Goal: Task Accomplishment & Management: Use online tool/utility

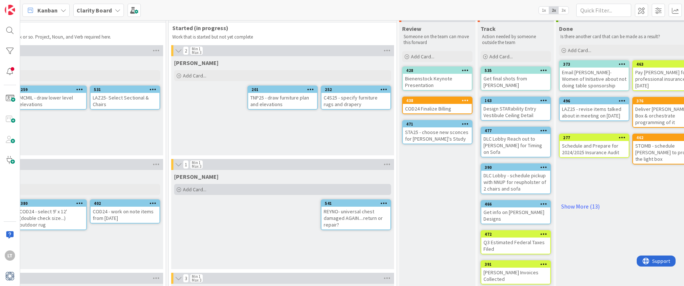
scroll to position [11, 468]
click at [224, 190] on div "Add Card..." at bounding box center [283, 189] width 217 height 11
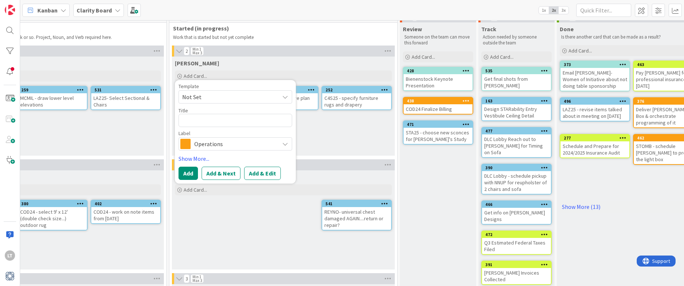
type textarea "x"
type textarea "P"
type textarea "x"
type textarea "PU"
type textarea "x"
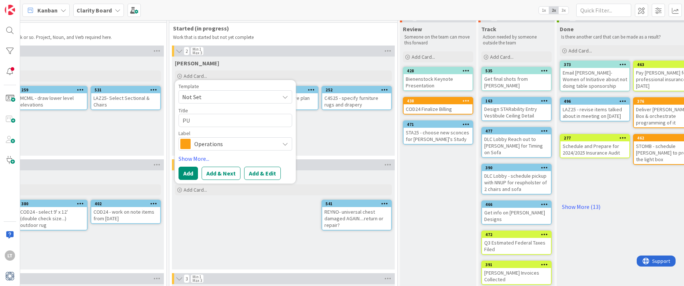
type textarea "PUr"
type textarea "x"
type textarea "PU"
type textarea "x"
type textarea "P"
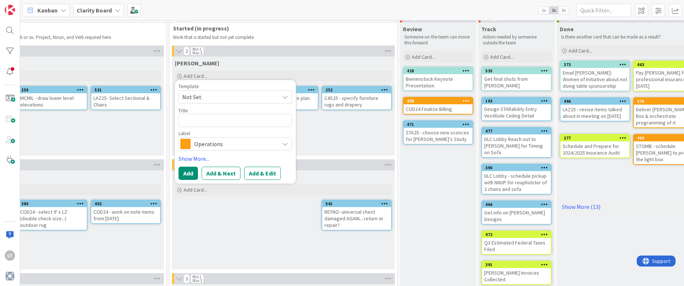
type textarea "x"
type textarea "T"
type textarea "x"
type textarea "TN"
type textarea "x"
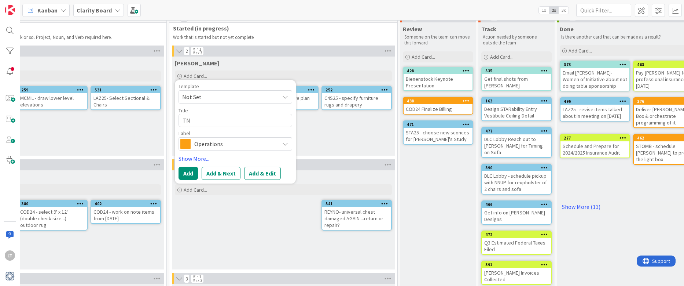
type textarea "TNP"
type textarea "x"
type textarea "TNP2"
type textarea "x"
type textarea "TNP25"
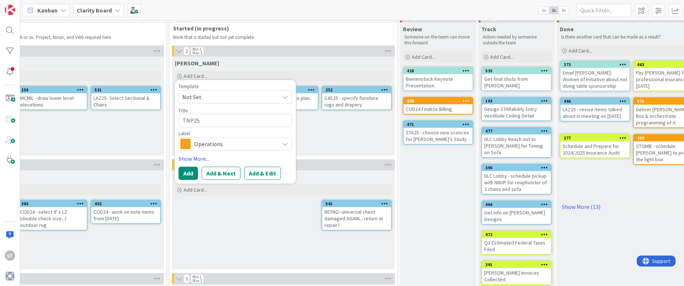
type textarea "x"
type textarea "TNP25-"
type textarea "x"
type textarea "TNP25-P"
type textarea "x"
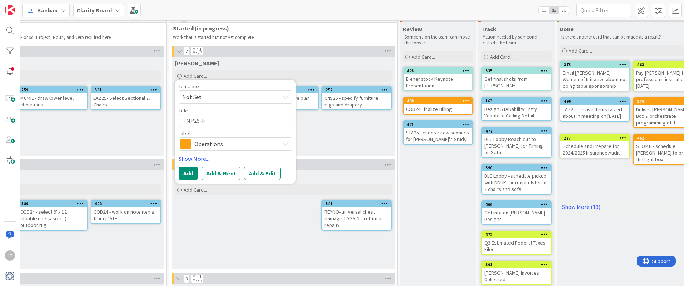
type textarea "TNP25-PU"
type textarea "x"
type textarea "TNP25-PUt"
type textarea "x"
type textarea "TNP25-PU"
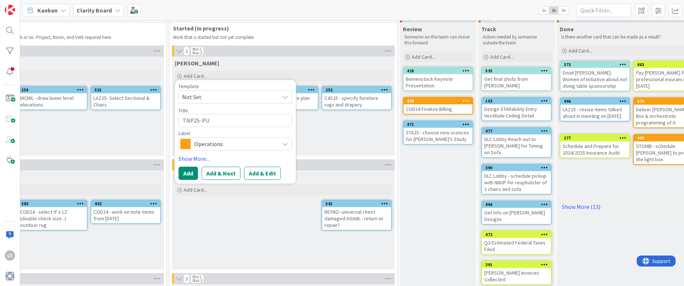
type textarea "x"
type textarea "TNP25-P"
type textarea "x"
type textarea "TNP25-Pp"
type textarea "x"
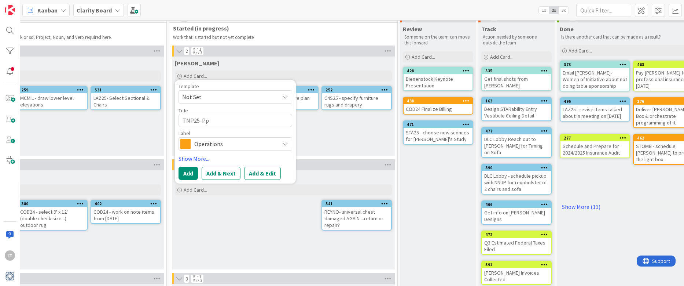
type textarea "TNP25-P"
type textarea "x"
type textarea "TNP25-Pu"
type textarea "x"
type textarea "TNP25-Put"
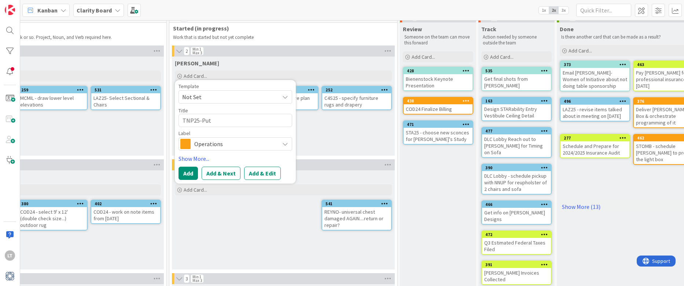
type textarea "x"
type textarea "TNP25-Put"
type textarea "x"
type textarea "TNP25-Put t"
type textarea "x"
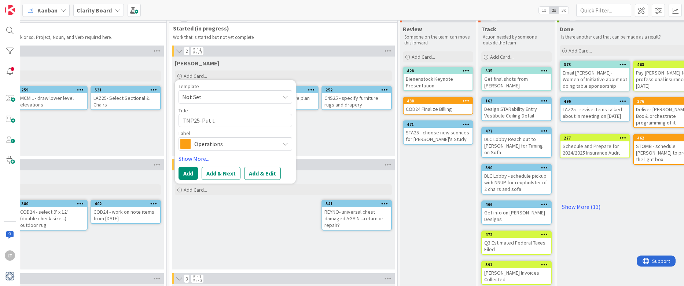
type textarea "TNP25-Put to"
type textarea "x"
type textarea "TNP25-Put tog"
type textarea "x"
type textarea "TNP25-Put toge"
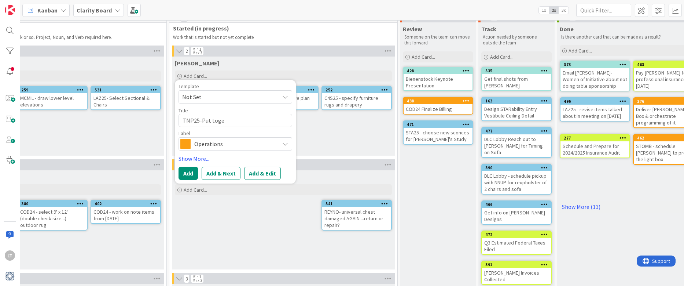
type textarea "x"
type textarea "TNP25-Put toget"
type textarea "x"
type textarea "TNP25-Put togeth"
type textarea "x"
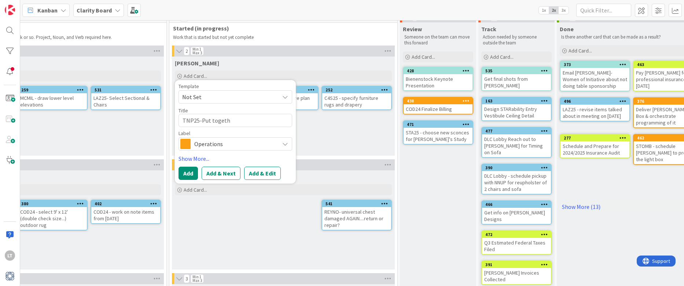
type textarea "TNP25-Put togethe"
type textarea "x"
type textarea "TNP25-Put together"
type textarea "x"
type textarea "TNP25-Put together"
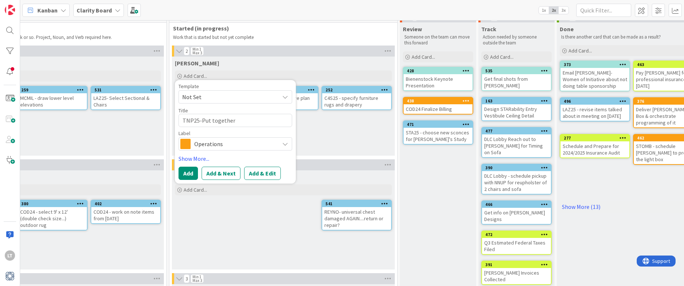
type textarea "x"
type textarea "TNP25-Put together p"
type textarea "x"
type textarea "TNP25-Put together pr"
type textarea "x"
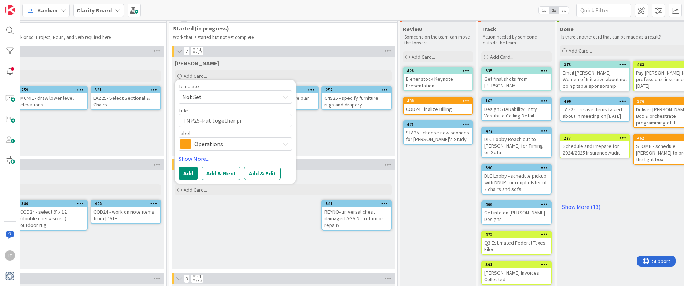
type textarea "TNP25-Put together pre"
type textarea "x"
type textarea "TNP25-Put together prel"
type textarea "x"
type textarea "TNP25-Put together [PERSON_NAME]"
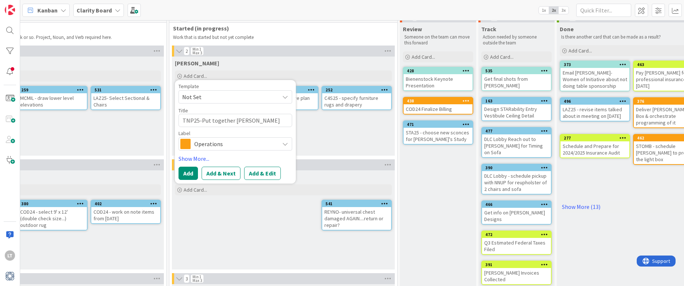
type textarea "x"
type textarea "TNP25-Put together prelim"
type textarea "x"
type textarea "TNP25-Put together prelimi"
type textarea "x"
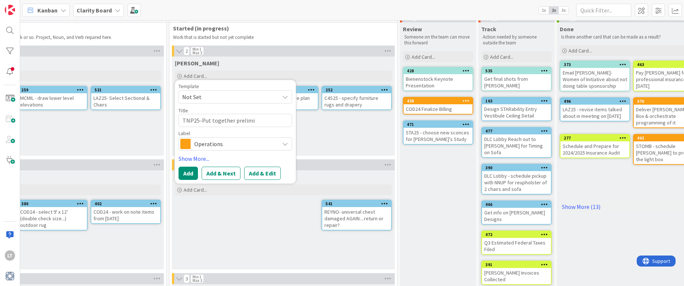
type textarea "TNP25-Put together prelimin"
type textarea "x"
type textarea "TNP25-Put together prelimina"
type textarea "x"
type textarea "TNP25-Put together preliminar"
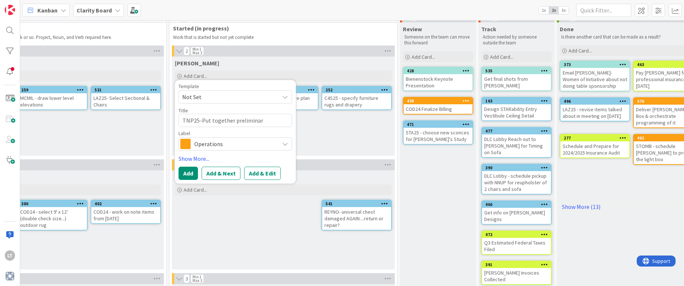
type textarea "x"
type textarea "TNP25-Put together preliminary"
type textarea "x"
type textarea "TNP25-Put together preliminary"
type textarea "x"
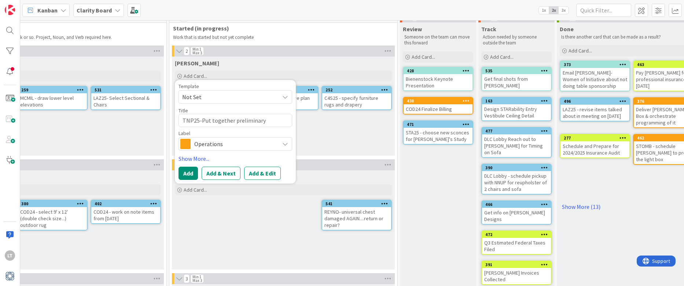
type textarea "TNP25-Put together preliminary p"
type textarea "x"
type textarea "TNP25-Put together preliminary pr"
type textarea "x"
type textarea "TNP25-Put together preliminary pro"
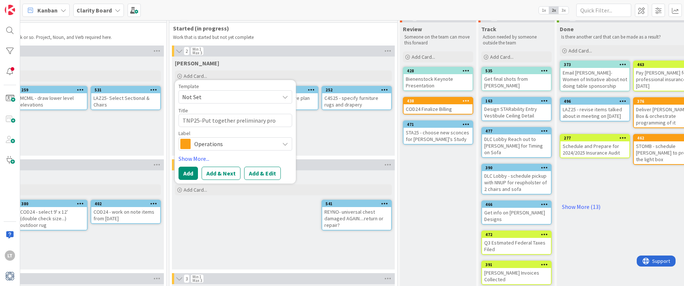
type textarea "x"
type textarea "TNP25-Put together preliminary prop"
type textarea "x"
type textarea "TNP25-Put together preliminary propo"
type textarea "x"
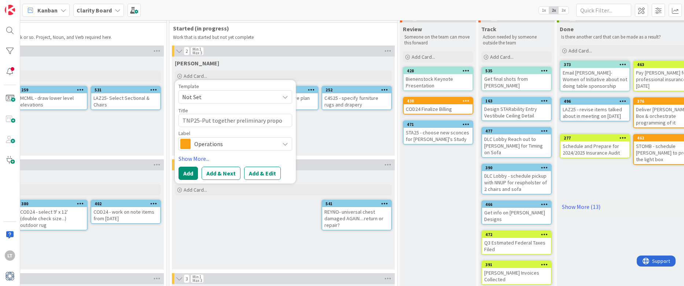
type textarea "TNP25-Put together preliminary propos"
type textarea "x"
type textarea "TNP25-Put together preliminary proposa"
type textarea "x"
type textarea "TNP25-Put together preliminary proposal"
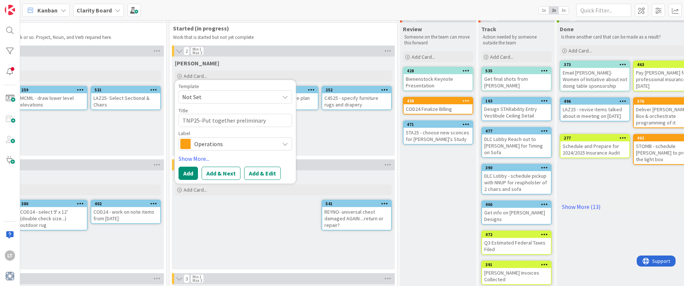
type textarea "x"
type textarea "TNP25-Put together preliminary proposal"
type textarea "x"
type textarea "TNP25-Put together preliminary proposal w"
type textarea "x"
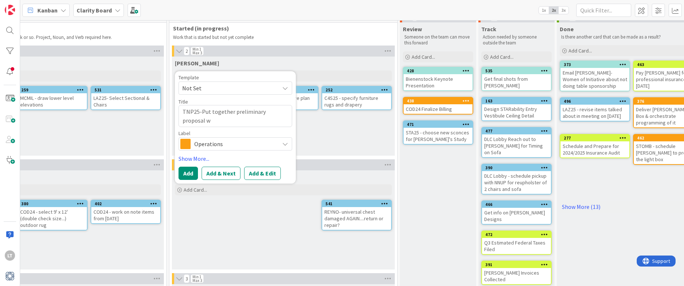
type textarea "TNP25-Put together preliminary proposal wi"
type textarea "x"
type textarea "TNP25-Put together preliminary proposal wit"
type textarea "x"
type textarea "TNP25-Put together preliminary proposal with"
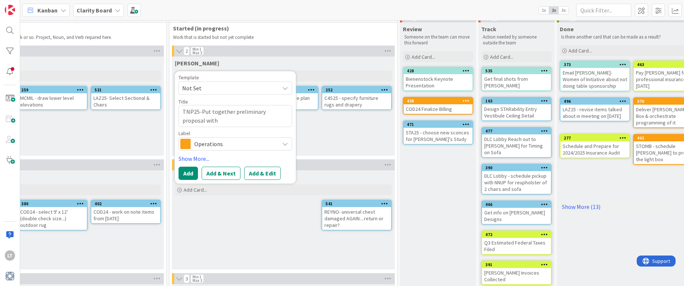
type textarea "x"
type textarea "TNP25-Put together preliminary proposal with"
type textarea "x"
type textarea "TNP25-Put together preliminary proposal with w"
type textarea "x"
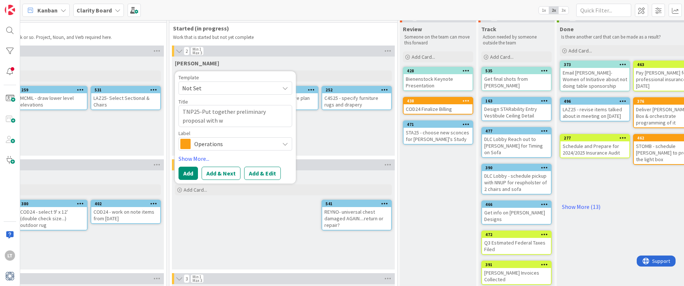
type textarea "TNP25-Put together preliminary proposal with wh"
type textarea "x"
type textarea "TNP25-Put together preliminary proposal with wha"
type textarea "x"
type textarea "TNP25-Put together preliminary proposal with what"
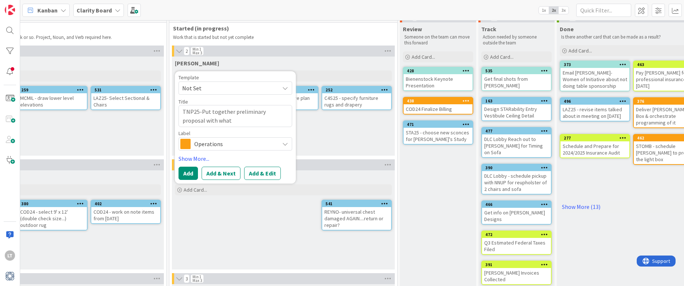
type textarea "x"
type textarea "TNP25-Put together preliminary proposal with what"
type textarea "x"
type textarea "TNP25-Put together preliminary proposal with what w"
type textarea "x"
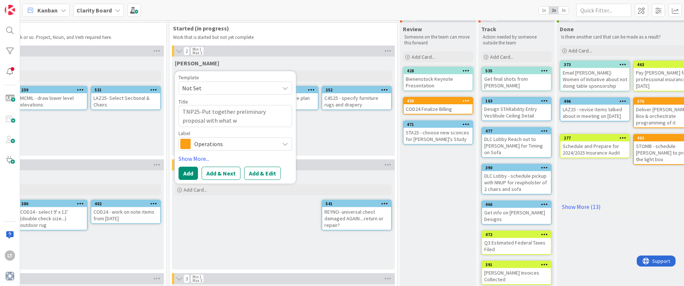
type textarea "TNP25-Put together preliminary proposal with what we"
type textarea "x"
type textarea "TNP25-Put together preliminary proposal with what we"
type textarea "x"
type textarea "TNP25-Put together preliminary proposal with what we h"
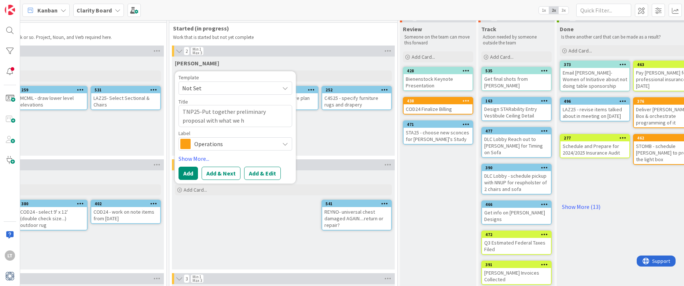
type textarea "x"
type textarea "TNP25-Put together preliminary proposal with what we ha"
type textarea "x"
type textarea "TNP25-Put together preliminary proposal with what we hae"
type textarea "x"
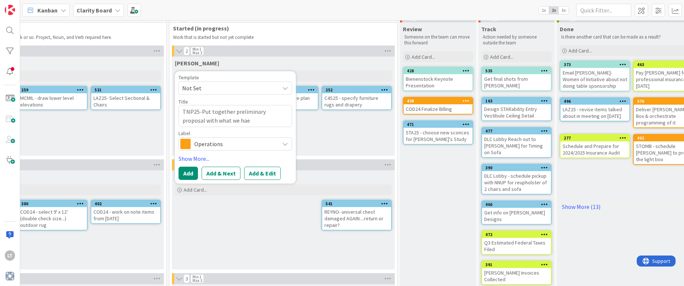
type textarea "TNP25-Put together preliminary proposal with what we ha"
type textarea "x"
type textarea "TNP25-Put together preliminary proposal with what we hav"
type textarea "x"
type textarea "TNP25-Put together preliminary proposal with what we have"
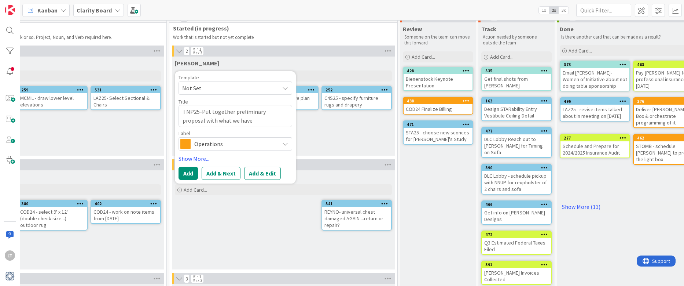
type textarea "x"
type textarea "TNP25-Put together preliminary proposal with what we have"
type textarea "x"
type textarea "TNP25-Put together preliminary proposal with what we have s"
type textarea "x"
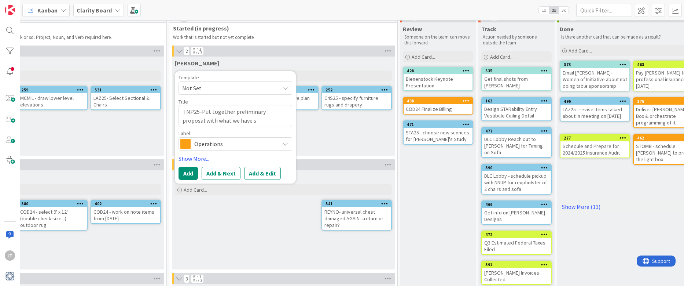
type textarea "TNP25-Put together preliminary proposal with what we have so"
type textarea "x"
type textarea "TNP25-Put together preliminary proposal with what we have so"
type textarea "x"
type textarea "TNP25-Put together preliminary proposal with what we have so f"
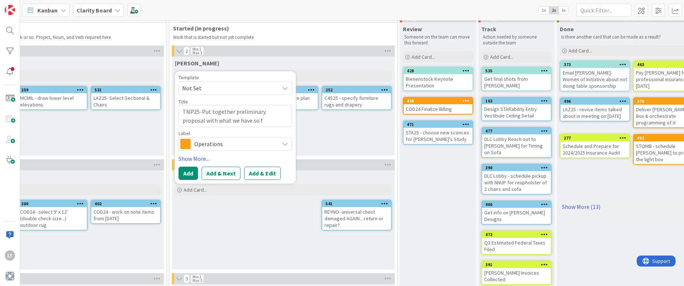
type textarea "x"
type textarea "TNP25-Put together preliminary proposal with what we have so fa"
type textarea "x"
type textarea "TNP25-Put together preliminary proposal with what we have so far"
type textarea "x"
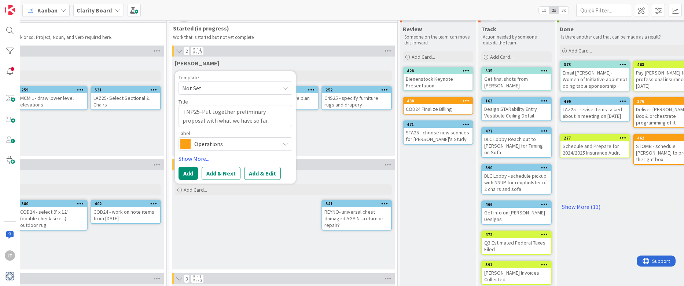
type textarea "TNP25-Put together preliminary proposal with what we have so far."
click at [261, 142] on span "Operations" at bounding box center [234, 144] width 81 height 10
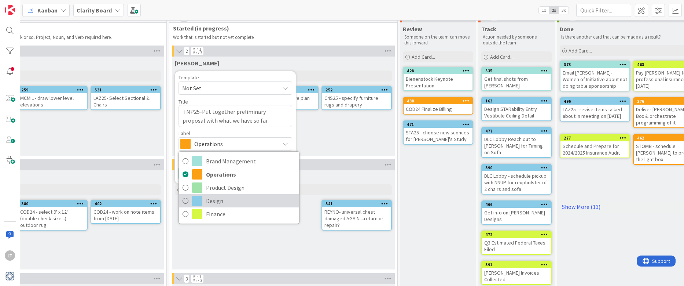
click at [183, 199] on icon at bounding box center [186, 200] width 6 height 11
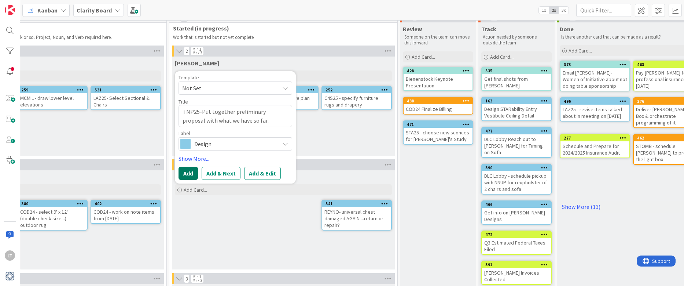
click at [187, 171] on button "Add" at bounding box center [188, 172] width 19 height 13
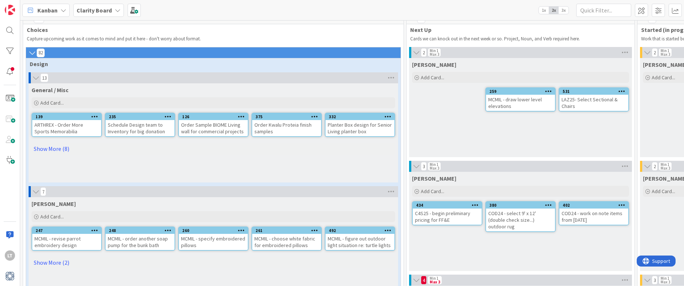
scroll to position [9, 0]
click at [51, 147] on link "Show More (8)" at bounding box center [214, 149] width 364 height 12
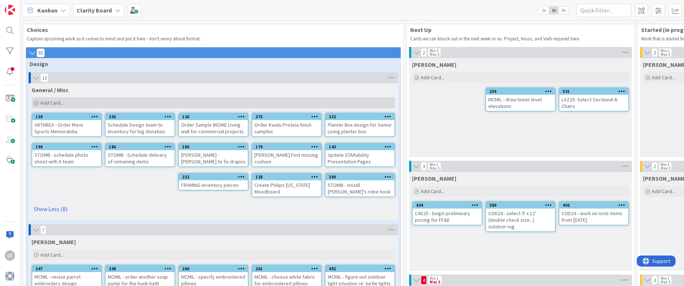
click at [61, 102] on span "Add Card..." at bounding box center [51, 102] width 23 height 7
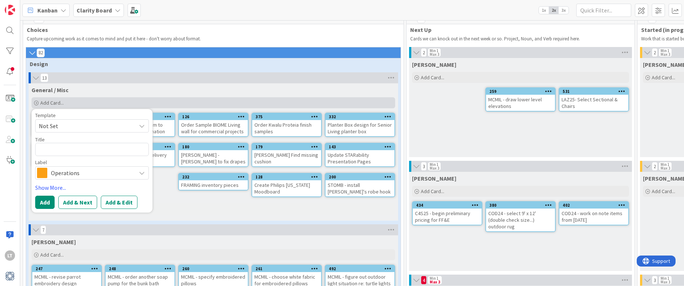
type textarea "x"
type textarea "S"
type textarea "x"
type textarea "ST"
type textarea "x"
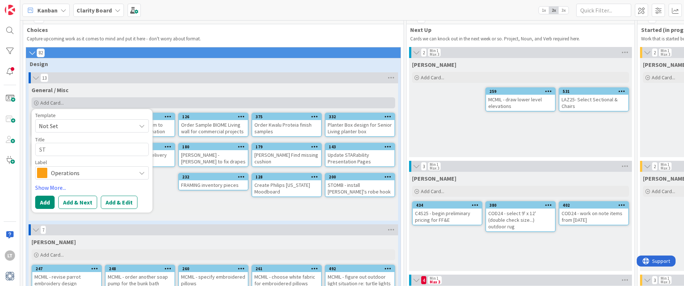
type textarea "STO"
type textarea "x"
type textarea "STOM"
type textarea "x"
type textarea "STOMB"
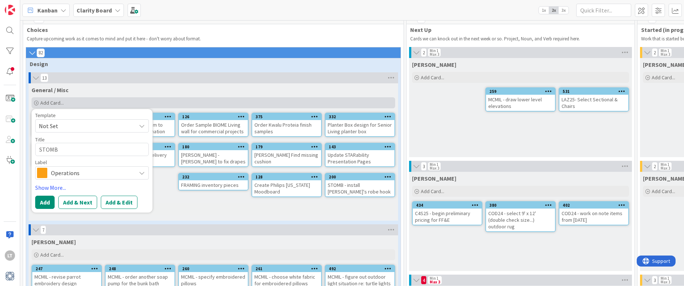
type textarea "x"
type textarea "STOMB"
type textarea "x"
type textarea "STOMB -"
type textarea "x"
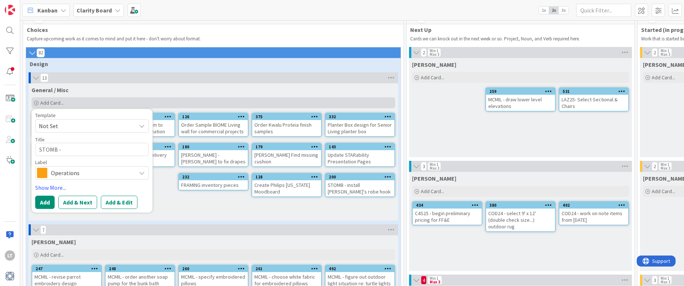
type textarea "STOMB -"
type textarea "x"
type textarea "STOMB - t"
type textarea "x"
type textarea "STOMB - ta"
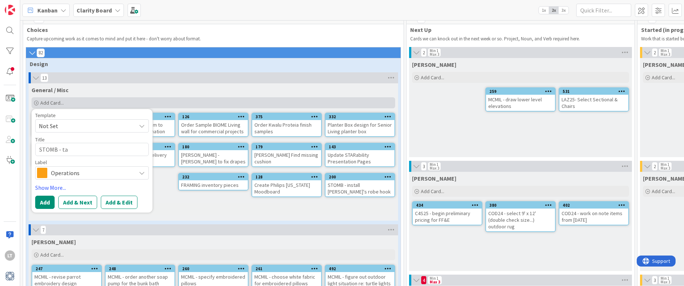
type textarea "x"
type textarea "STOMB - tak"
type textarea "x"
type textarea "STOMB - take"
type textarea "x"
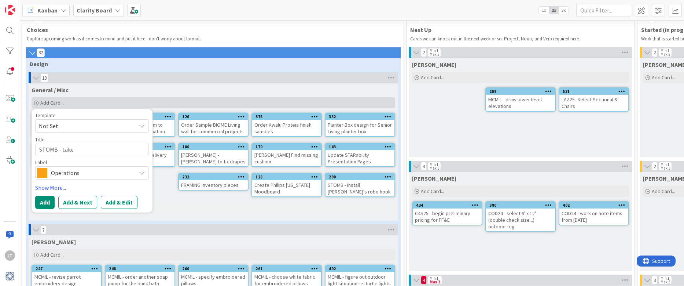
type textarea "STOMB - take"
type textarea "x"
type textarea "STOMB - take a"
type textarea "x"
type textarea "STOMB - take an"
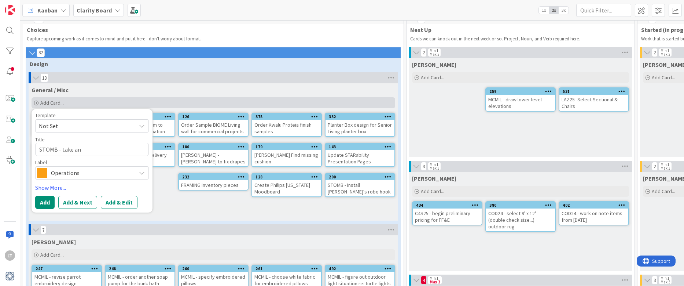
type textarea "x"
type textarea "STOMB - take and"
type textarea "x"
type textarea "STOMB - take and"
type textarea "x"
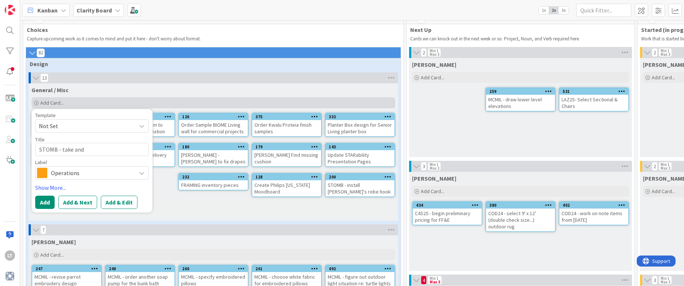
type textarea "STOMB - take and s"
type textarea "x"
type textarea "STOMB - take and se"
type textarea "x"
type textarea "STOMB - take and sen"
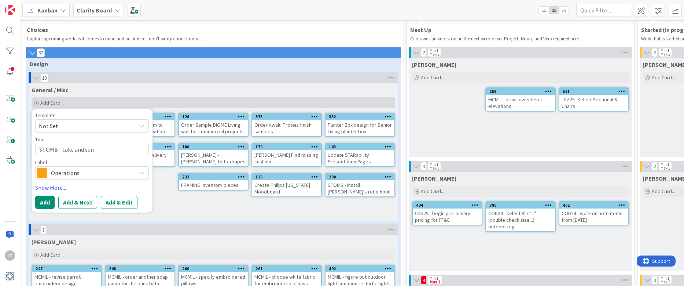
type textarea "x"
type textarea "STOMB - take and send"
type textarea "x"
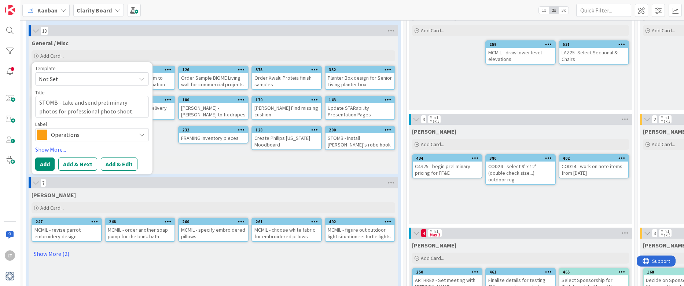
scroll to position [67, 0]
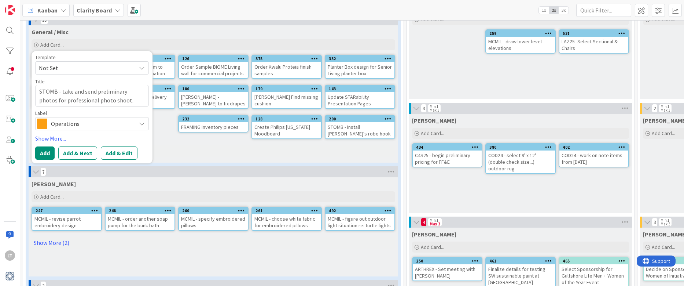
click at [142, 125] on icon at bounding box center [142, 124] width 6 height 6
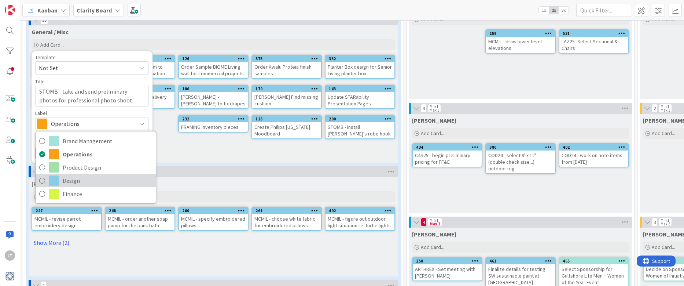
click at [81, 180] on span "Design" at bounding box center [107, 180] width 89 height 11
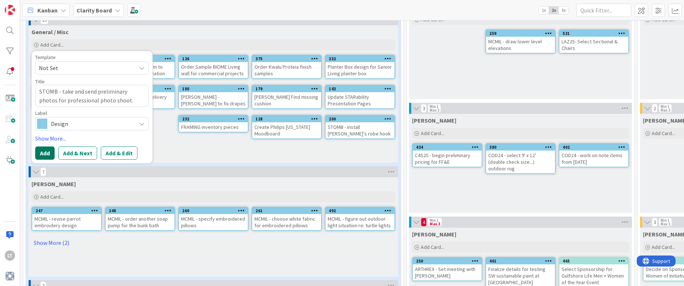
click at [48, 151] on button "Add" at bounding box center [44, 152] width 19 height 13
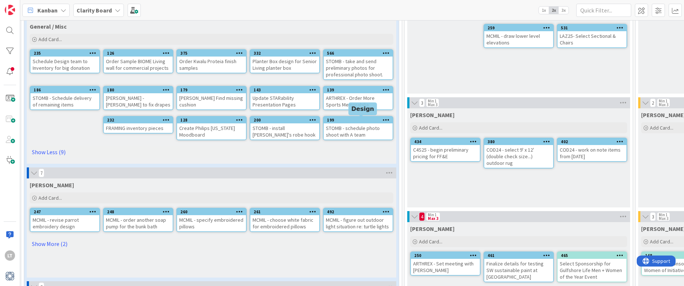
scroll to position [73, 0]
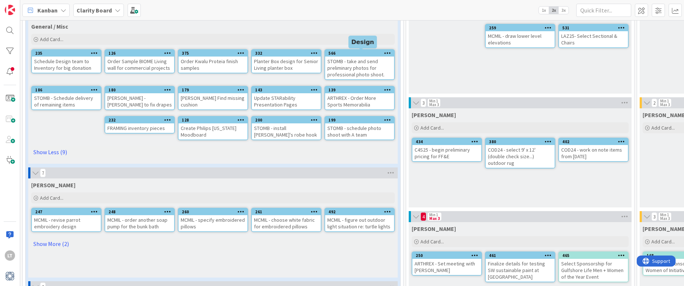
click at [368, 52] on div "566" at bounding box center [362, 53] width 66 height 5
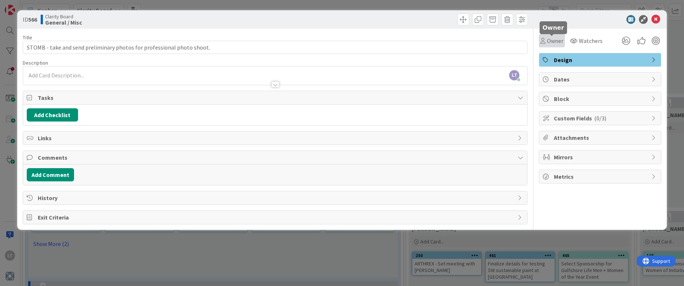
click at [547, 39] on div "Owner" at bounding box center [552, 40] width 23 height 9
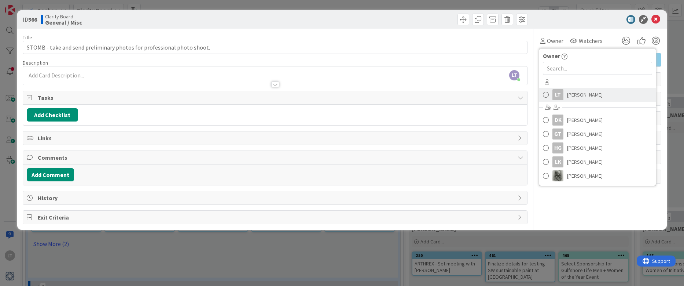
click at [545, 95] on span at bounding box center [546, 94] width 6 height 11
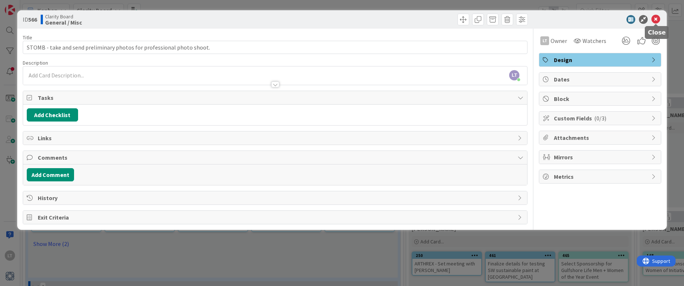
click at [657, 18] on icon at bounding box center [656, 19] width 9 height 9
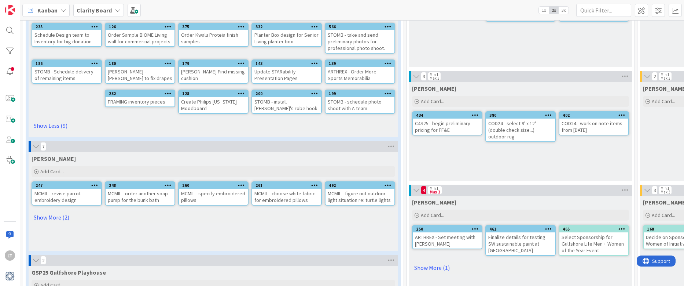
scroll to position [115, 0]
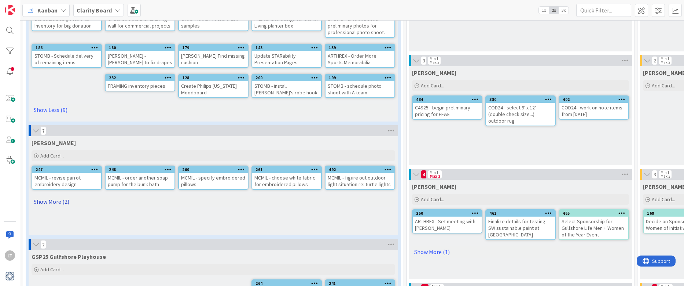
click at [56, 198] on link "Show More (2)" at bounding box center [214, 201] width 364 height 12
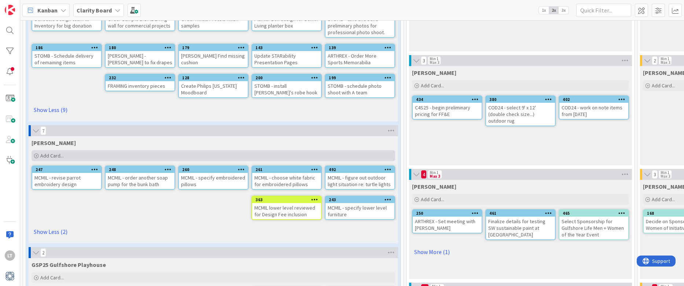
click at [95, 155] on div "Add Card..." at bounding box center [214, 155] width 364 height 11
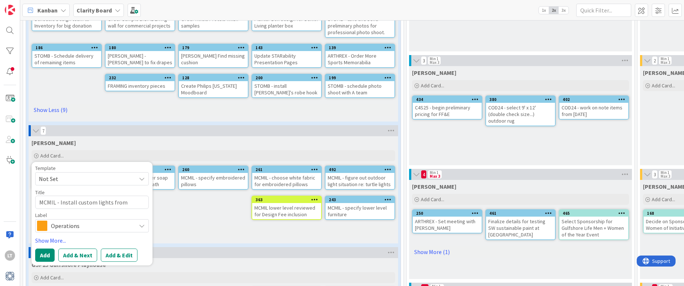
click at [95, 202] on textarea "MCMIL - Install custom lights from [GEOGRAPHIC_DATA]" at bounding box center [92, 201] width 114 height 13
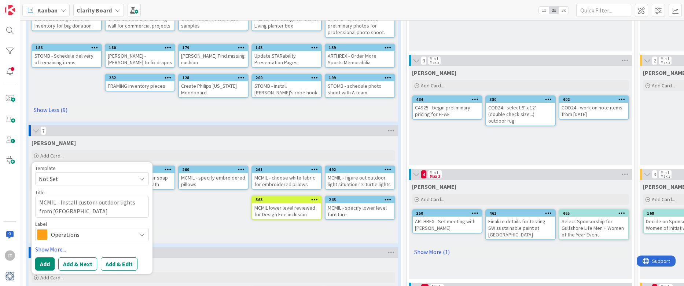
click at [69, 212] on textarea "MCMIL - Install custom outdoor lights from [GEOGRAPHIC_DATA]" at bounding box center [92, 206] width 114 height 22
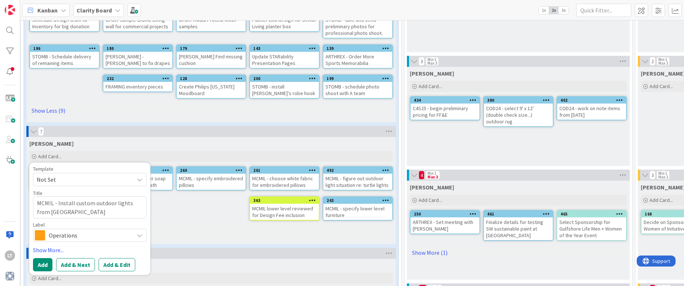
scroll to position [114, 2]
drag, startPoint x: 73, startPoint y: 203, endPoint x: 58, endPoint y: 202, distance: 15.1
click at [58, 202] on textarea "MCMIL - Install custom outdoor lights from [GEOGRAPHIC_DATA]" at bounding box center [90, 207] width 114 height 22
click at [82, 215] on textarea "MCMIL - get custom outdoor lights from [GEOGRAPHIC_DATA]" at bounding box center [90, 207] width 114 height 22
click at [138, 234] on icon at bounding box center [140, 235] width 6 height 6
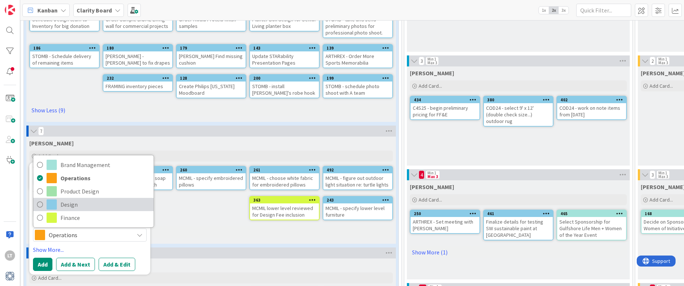
click at [41, 202] on icon at bounding box center [40, 204] width 6 height 11
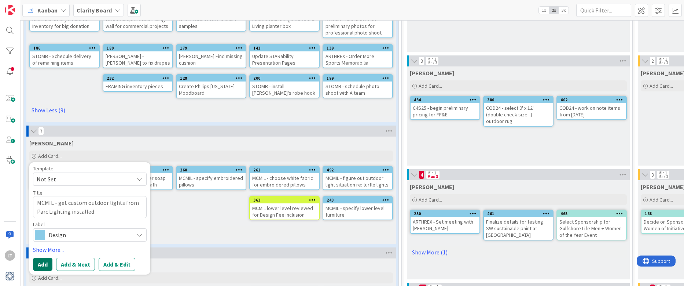
click at [42, 264] on button "Add" at bounding box center [42, 263] width 19 height 13
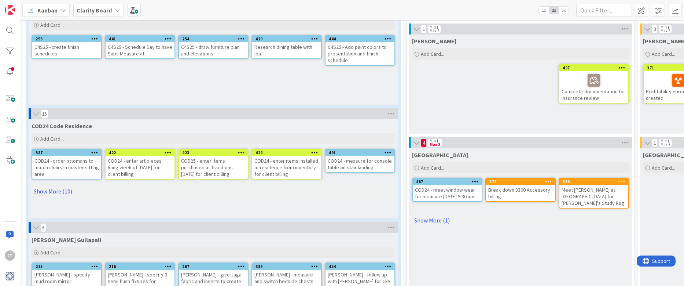
scroll to position [488, 0]
click at [54, 193] on link "Show More (10)" at bounding box center [214, 191] width 364 height 12
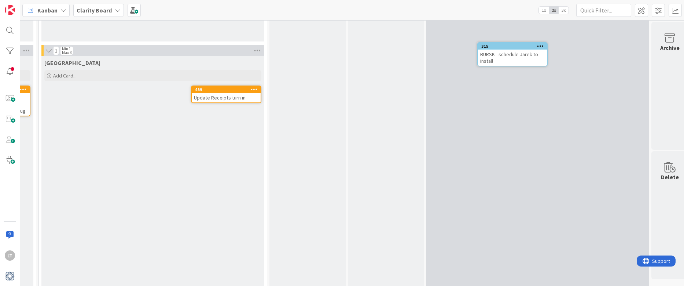
scroll to position [573, 599]
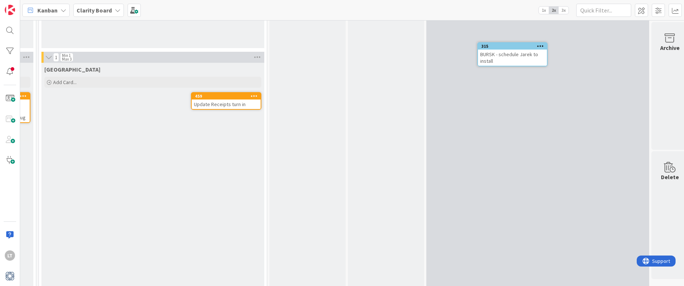
drag, startPoint x: 281, startPoint y: 151, endPoint x: 506, endPoint y: 58, distance: 244.6
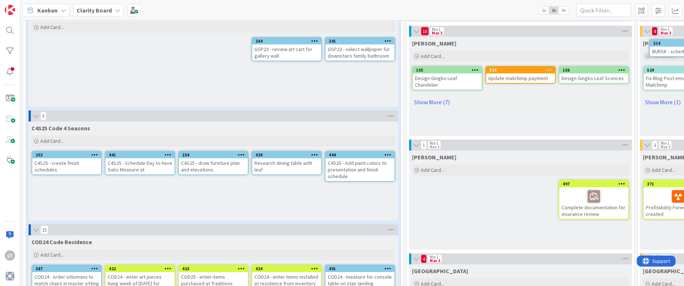
scroll to position [356, 0]
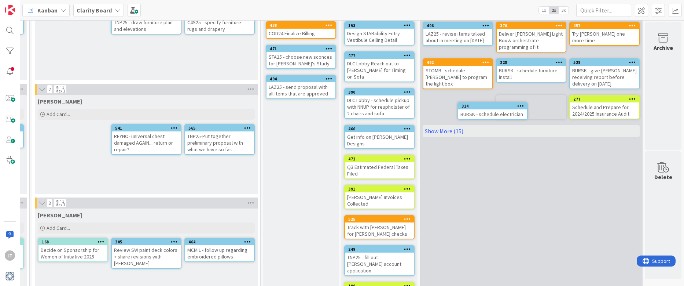
drag, startPoint x: 281, startPoint y: 66, endPoint x: 699, endPoint y: 48, distance: 418.8
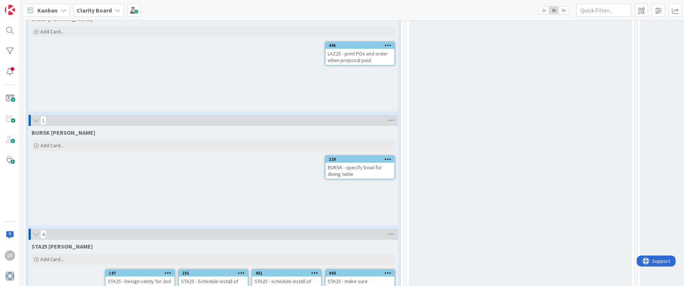
scroll to position [994, 0]
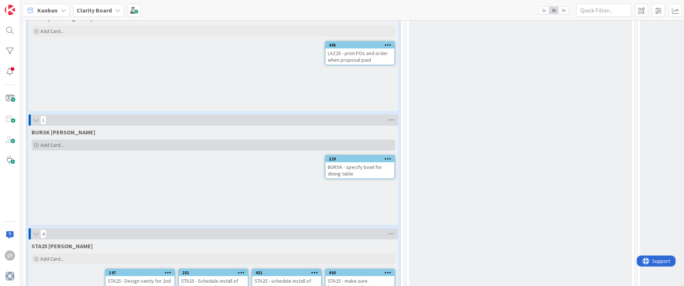
click at [165, 146] on div "Add Card..." at bounding box center [214, 144] width 364 height 11
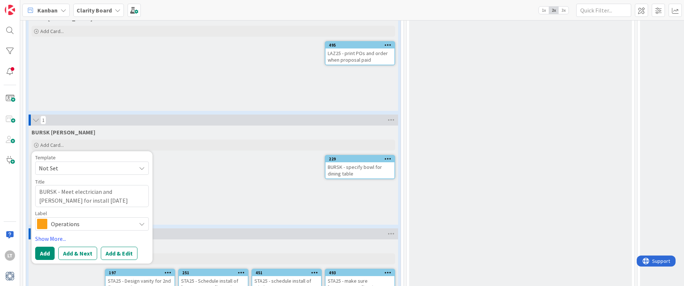
click at [121, 223] on span "Operations" at bounding box center [91, 224] width 81 height 10
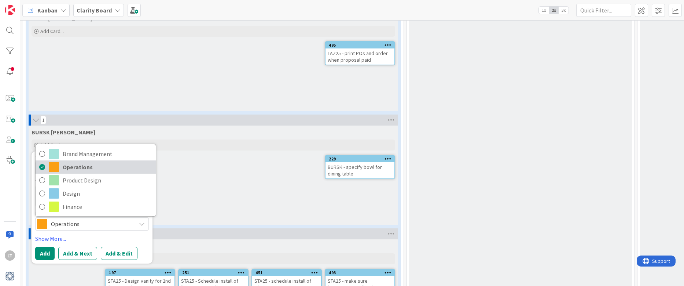
click at [80, 169] on span "Operations" at bounding box center [107, 166] width 89 height 11
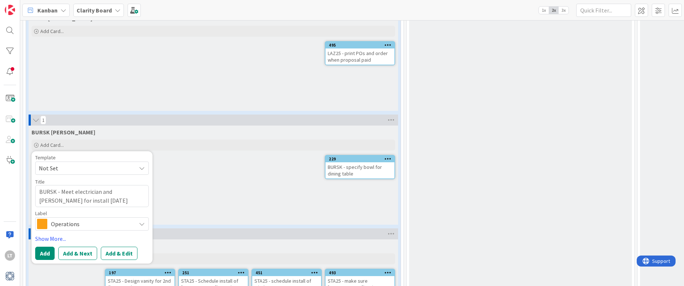
click at [94, 166] on span "Not Set" at bounding box center [85, 168] width 92 height 10
click at [48, 250] on button "Add" at bounding box center [44, 252] width 19 height 13
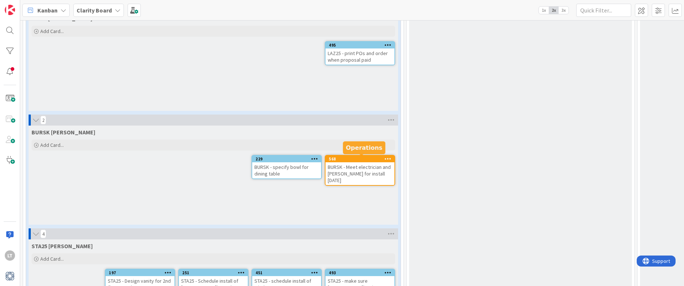
click at [357, 159] on div "568" at bounding box center [362, 158] width 66 height 5
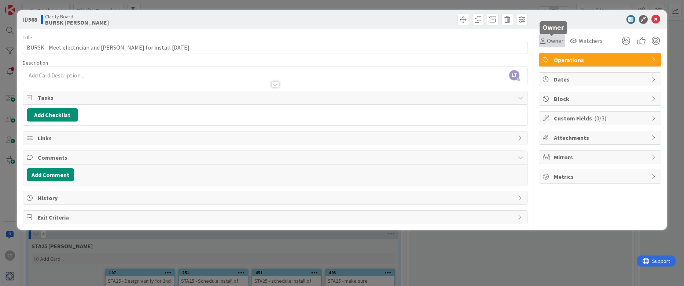
click at [555, 40] on span "Owner" at bounding box center [555, 40] width 17 height 9
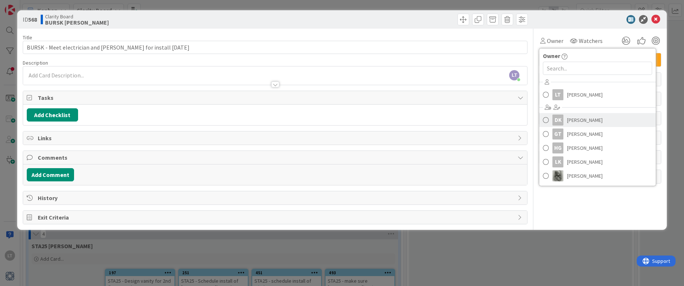
click at [546, 120] on span at bounding box center [546, 119] width 6 height 11
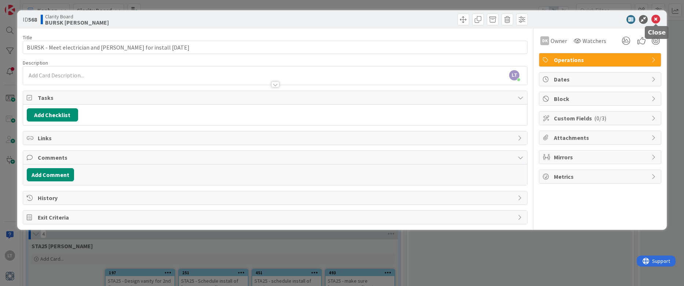
click at [656, 18] on icon at bounding box center [656, 19] width 9 height 9
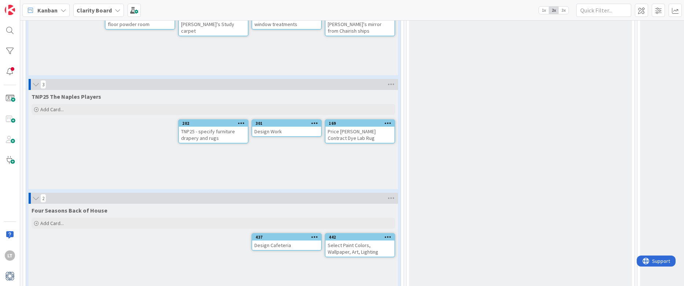
scroll to position [1264, 0]
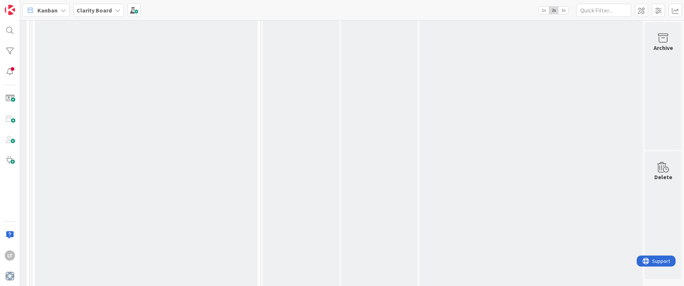
drag, startPoint x: 354, startPoint y: 117, endPoint x: 507, endPoint y: 65, distance: 162.5
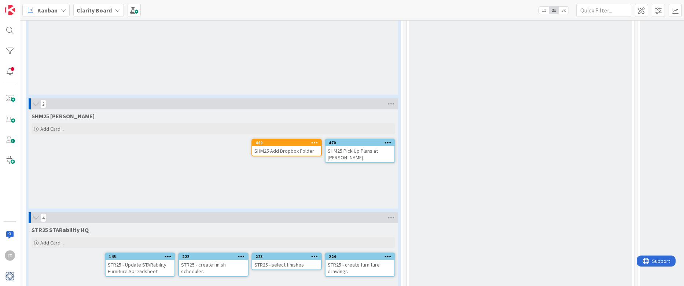
scroll to position [1693, 0]
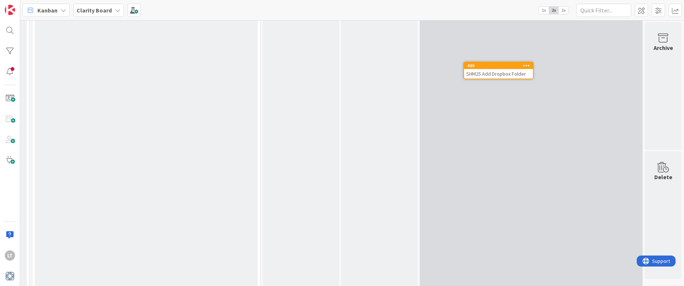
drag, startPoint x: 34, startPoint y: 6, endPoint x: 284, endPoint y: 143, distance: 285.6
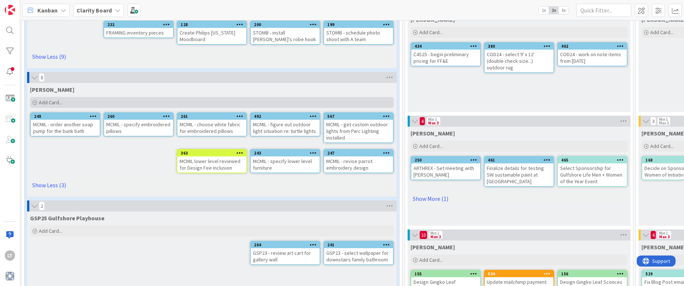
scroll to position [169, 1]
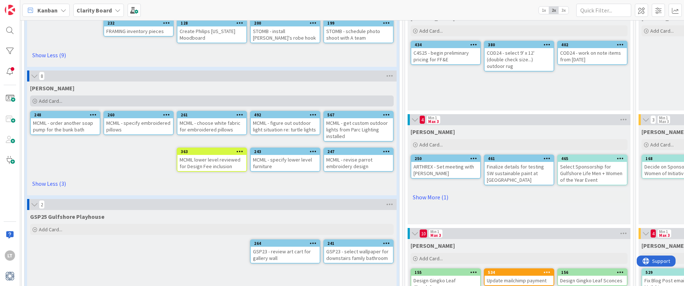
click at [55, 101] on span "Add Card..." at bounding box center [50, 101] width 23 height 7
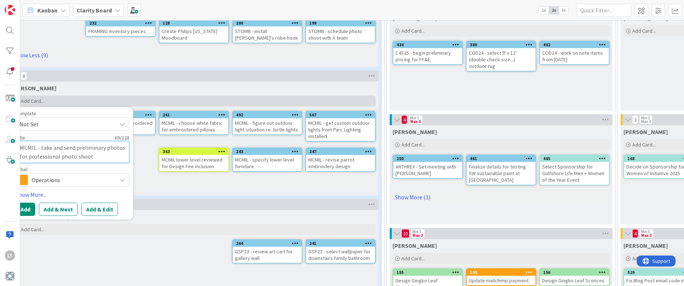
scroll to position [169, 29]
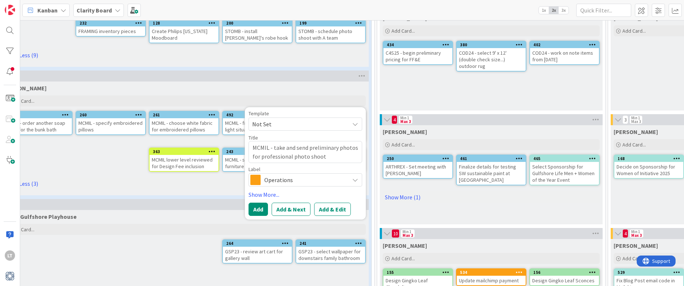
click at [355, 180] on icon at bounding box center [355, 180] width 6 height 6
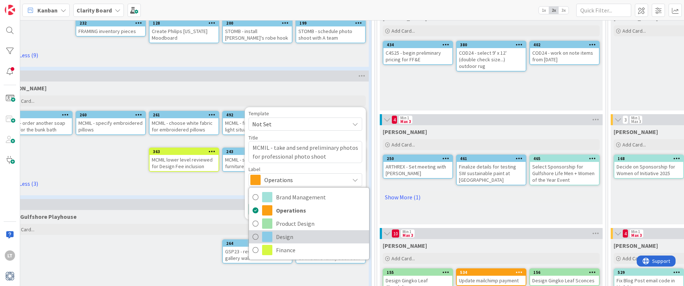
click at [270, 238] on span at bounding box center [267, 236] width 10 height 10
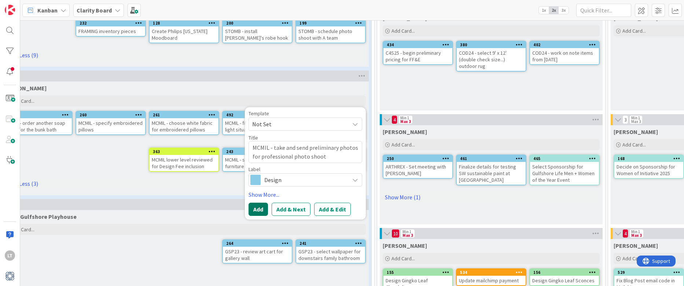
click at [257, 207] on button "Add" at bounding box center [258, 208] width 19 height 13
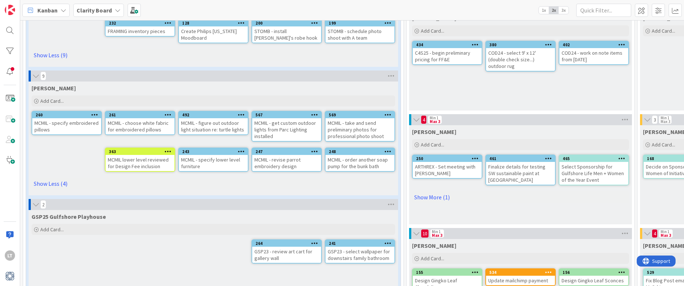
scroll to position [169, 0]
click at [387, 116] on icon at bounding box center [388, 114] width 7 height 5
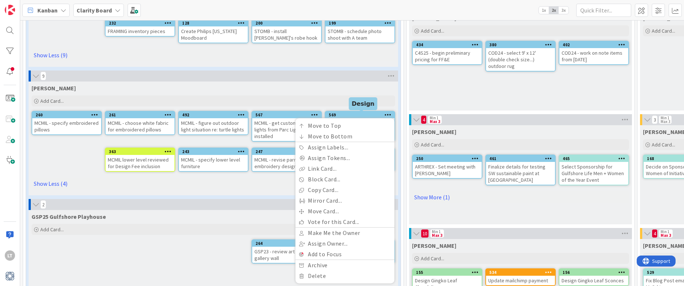
click at [359, 117] on div "569 Move to Top Move to Bottom Assign Labels... Assign Tokens... Link Card... B…" at bounding box center [360, 114] width 69 height 7
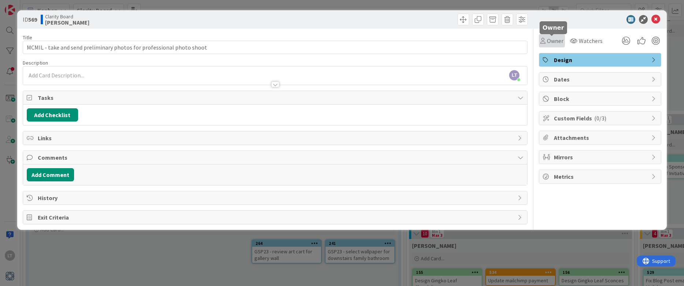
click at [547, 40] on span "Owner" at bounding box center [555, 40] width 17 height 9
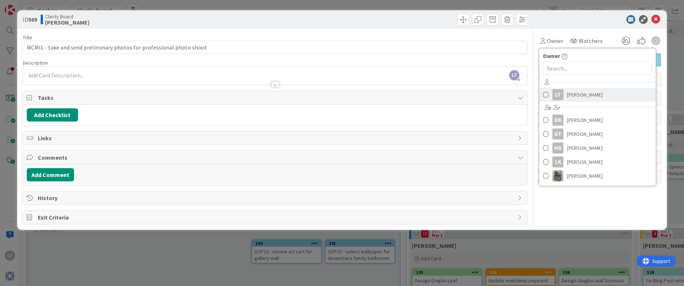
click at [543, 94] on link "LT [PERSON_NAME]" at bounding box center [597, 95] width 117 height 14
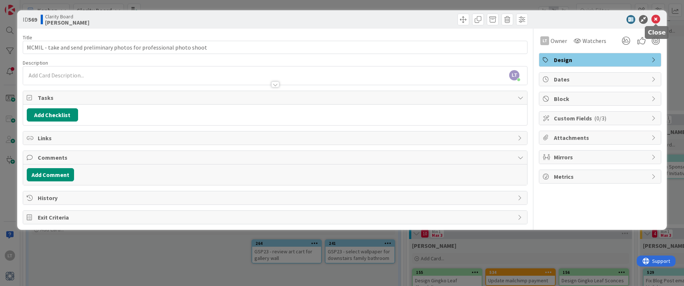
click at [652, 17] on icon at bounding box center [656, 19] width 9 height 9
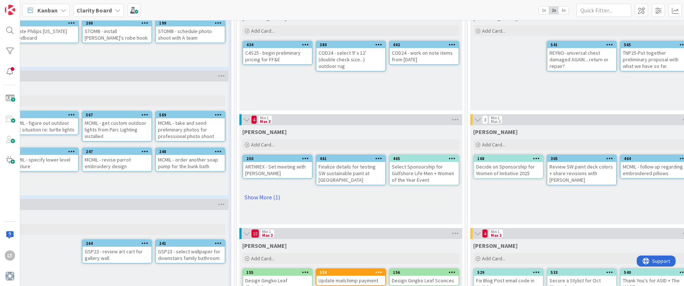
scroll to position [156, 170]
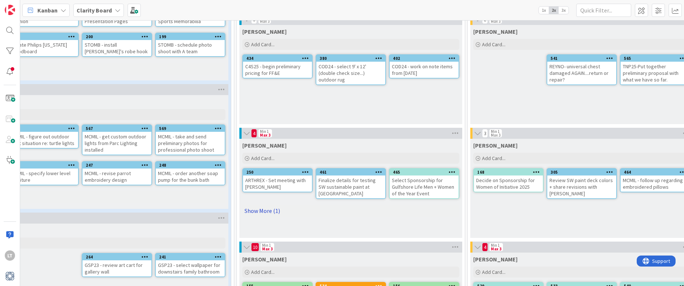
click at [264, 212] on link "Show More (1)" at bounding box center [350, 211] width 217 height 12
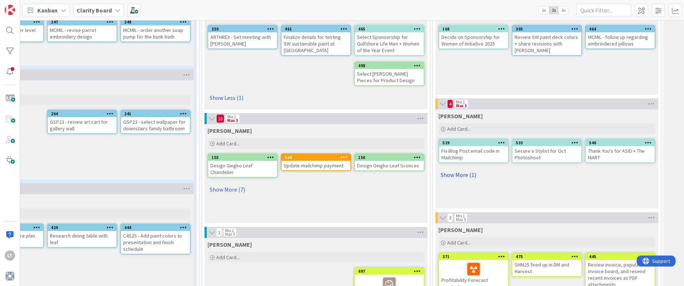
scroll to position [300, 205]
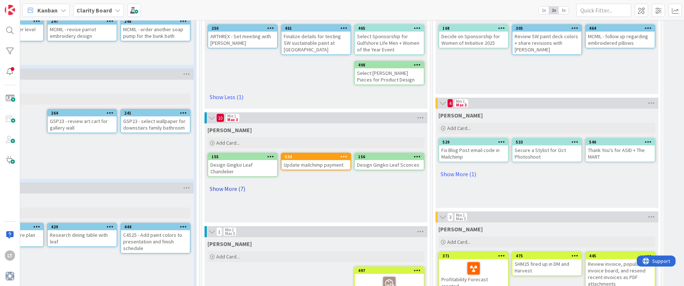
click at [226, 186] on link "Show More (7)" at bounding box center [316, 189] width 217 height 12
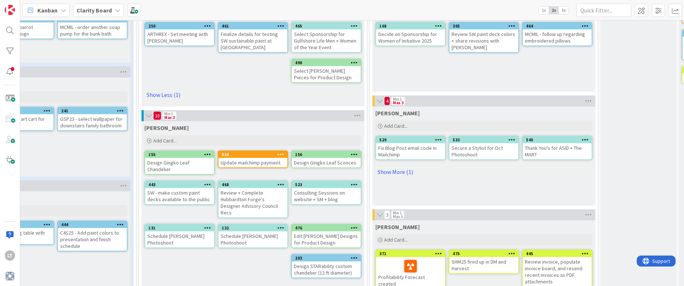
scroll to position [301, 268]
